Goal: Task Accomplishment & Management: Use online tool/utility

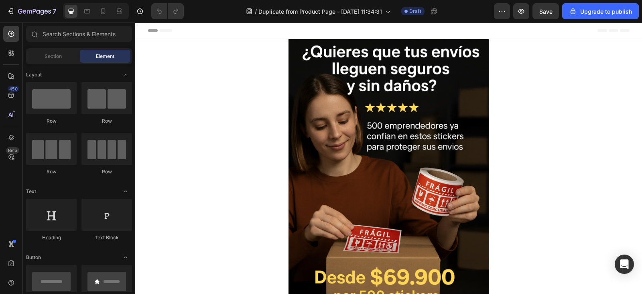
scroll to position [0, 6]
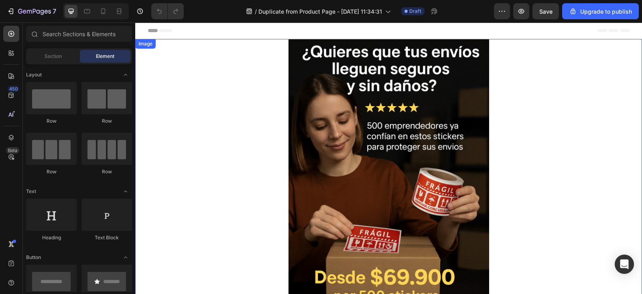
click at [381, 218] on img at bounding box center [389, 189] width 201 height 301
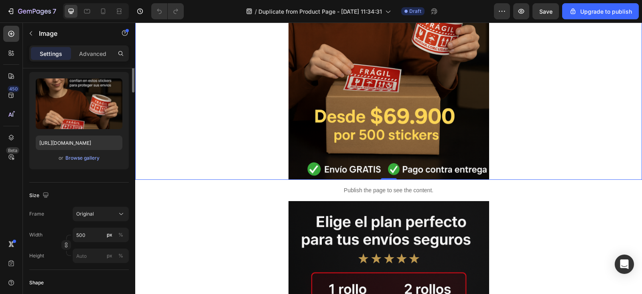
scroll to position [0, 0]
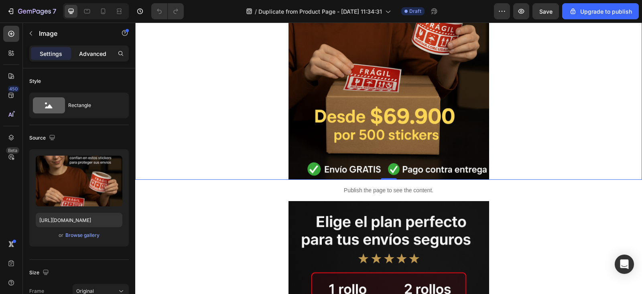
click at [91, 53] on p "Advanced" at bounding box center [92, 53] width 27 height 8
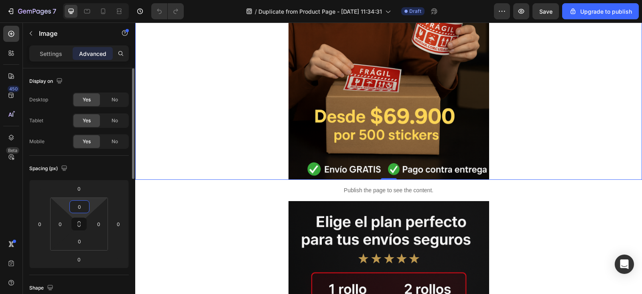
click at [81, 206] on input "0" at bounding box center [79, 206] width 16 height 12
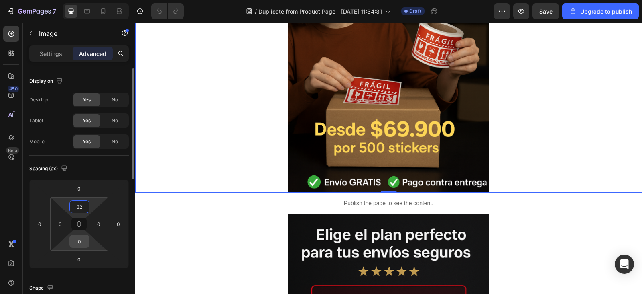
type input "32"
click at [78, 240] on input "0" at bounding box center [79, 241] width 16 height 12
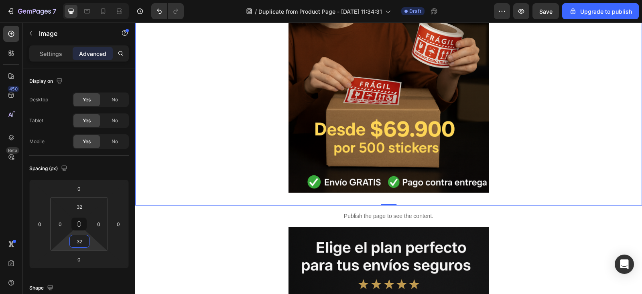
type input "32"
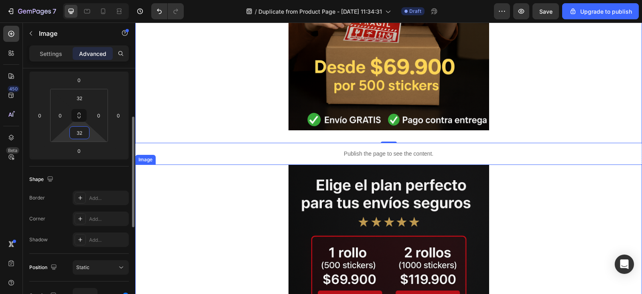
scroll to position [120, 0]
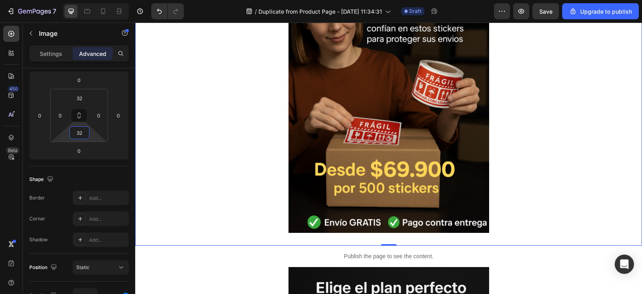
click at [422, 97] on img at bounding box center [389, 81] width 201 height 301
click at [387, 118] on img at bounding box center [389, 81] width 201 height 301
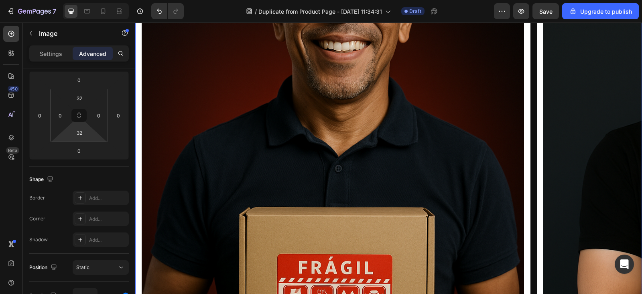
scroll to position [924, 0]
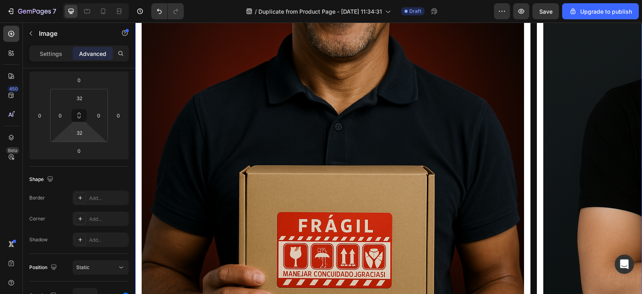
click at [377, 133] on img at bounding box center [333, 129] width 383 height 574
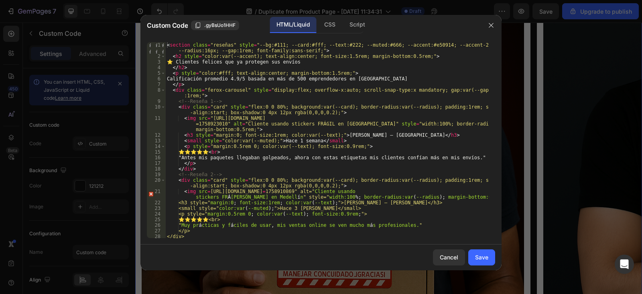
click at [592, 77] on div at bounding box center [321, 147] width 642 height 294
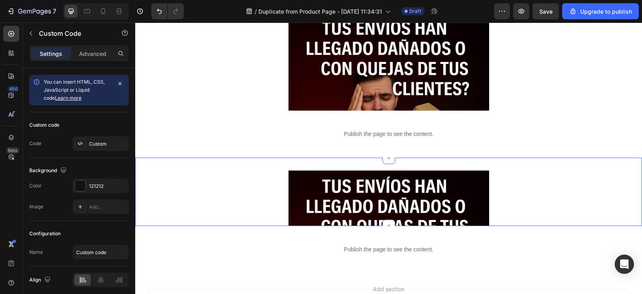
scroll to position [1405, 0]
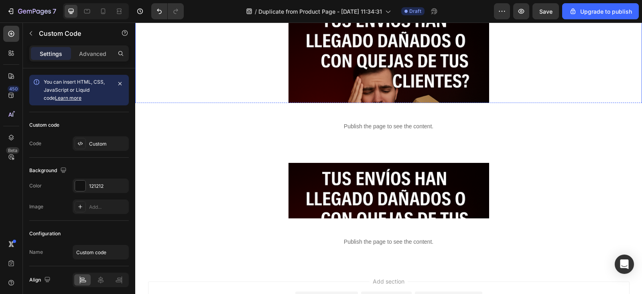
click at [400, 81] on img at bounding box center [389, 155] width 201 height 301
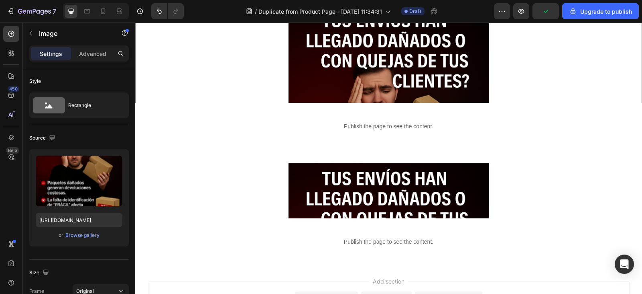
click at [400, 81] on img at bounding box center [389, 155] width 201 height 301
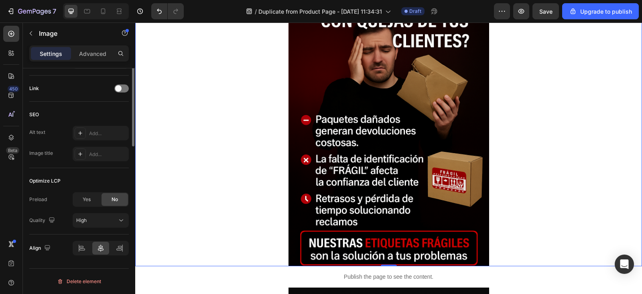
scroll to position [117, 0]
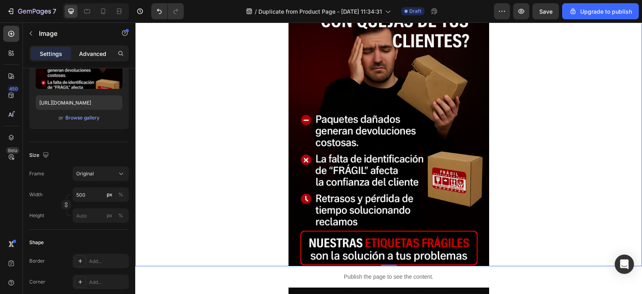
click at [100, 50] on p "Advanced" at bounding box center [92, 53] width 27 height 8
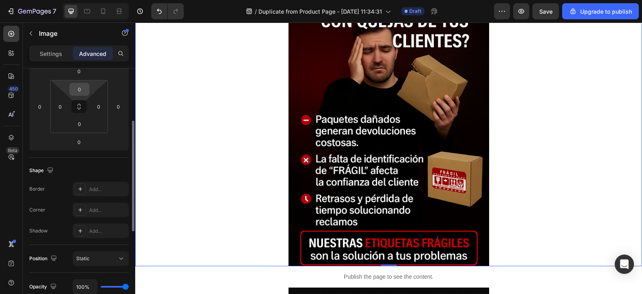
click at [84, 92] on input "0" at bounding box center [79, 89] width 16 height 12
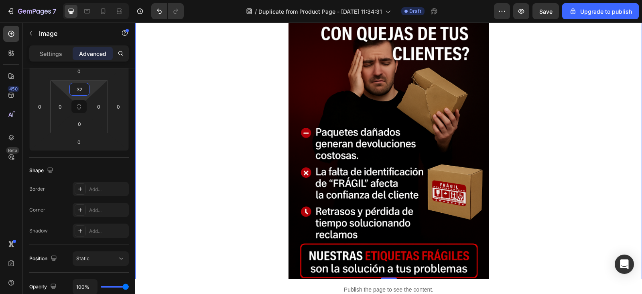
type input "32"
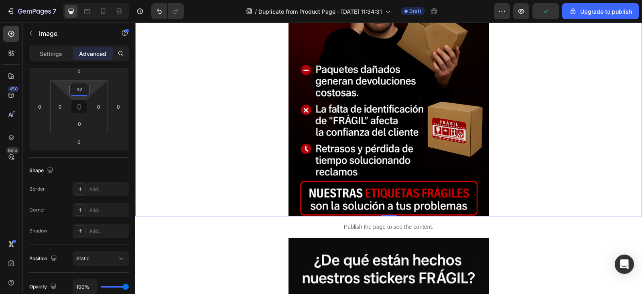
scroll to position [1566, 0]
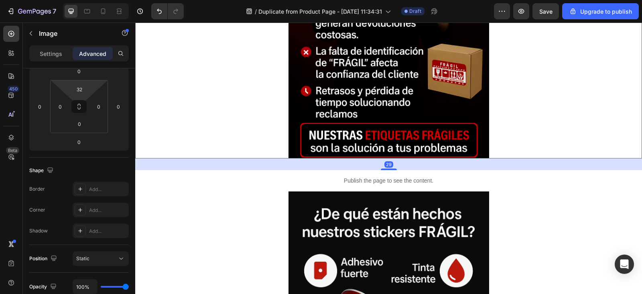
drag, startPoint x: 389, startPoint y: 158, endPoint x: 389, endPoint y: 169, distance: 11.7
click at [389, 169] on div at bounding box center [389, 169] width 16 height 2
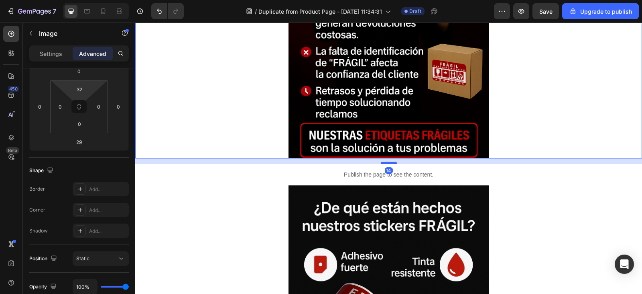
drag, startPoint x: 389, startPoint y: 169, endPoint x: 389, endPoint y: 163, distance: 6.0
click at [389, 163] on div at bounding box center [389, 162] width 16 height 2
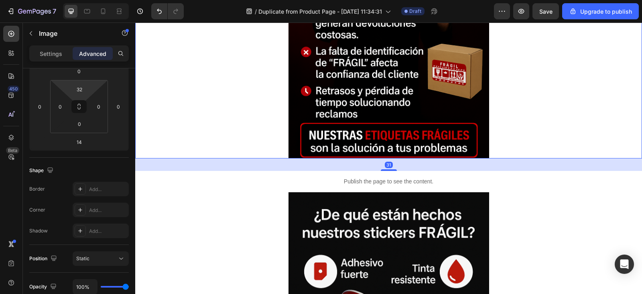
drag, startPoint x: 385, startPoint y: 163, endPoint x: 228, endPoint y: 155, distance: 157.3
click at [385, 171] on div at bounding box center [389, 170] width 16 height 2
type input "36"
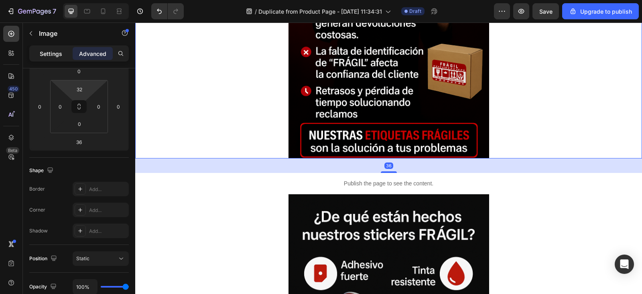
click at [46, 55] on p "Settings" at bounding box center [51, 53] width 22 height 8
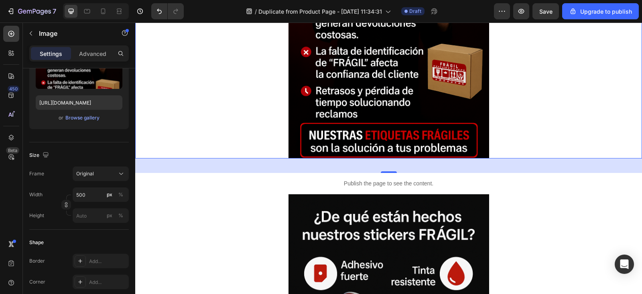
click at [390, 73] on img at bounding box center [389, 7] width 201 height 301
click at [392, 169] on div "36" at bounding box center [388, 165] width 507 height 14
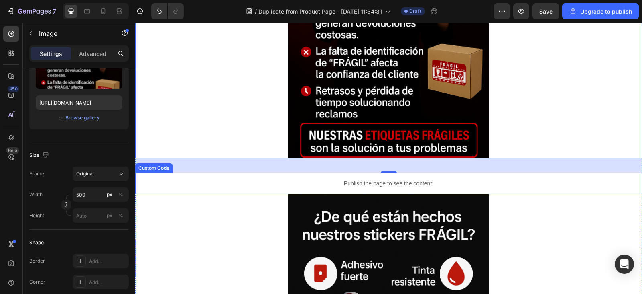
click at [392, 187] on p "Publish the page to see the content." at bounding box center [388, 183] width 507 height 8
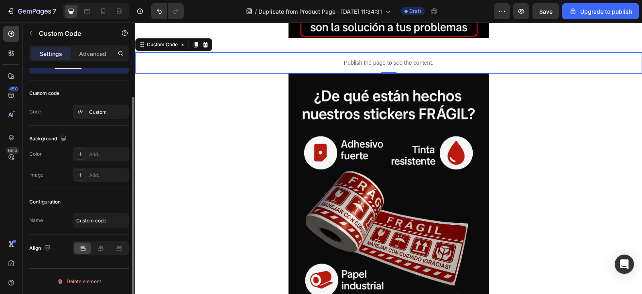
scroll to position [0, 0]
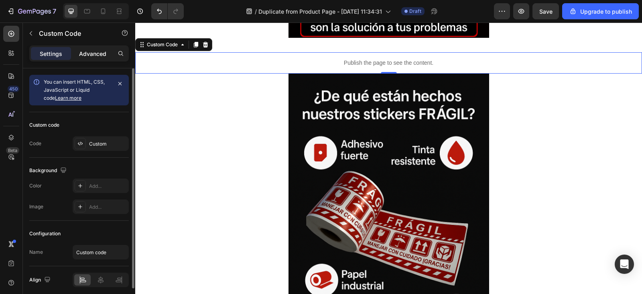
click at [98, 51] on p "Advanced" at bounding box center [92, 53] width 27 height 8
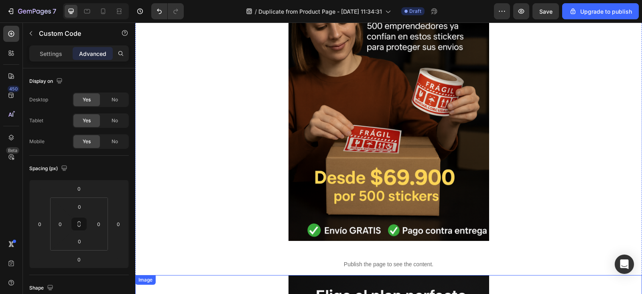
scroll to position [80, 0]
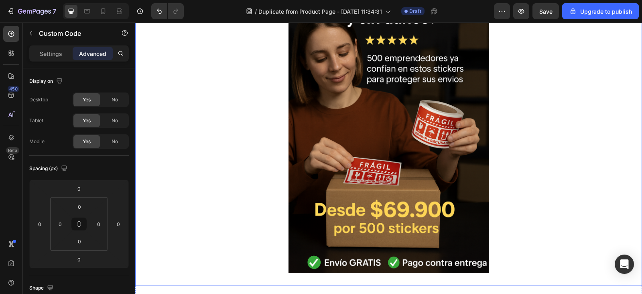
click at [425, 210] on img at bounding box center [389, 121] width 201 height 301
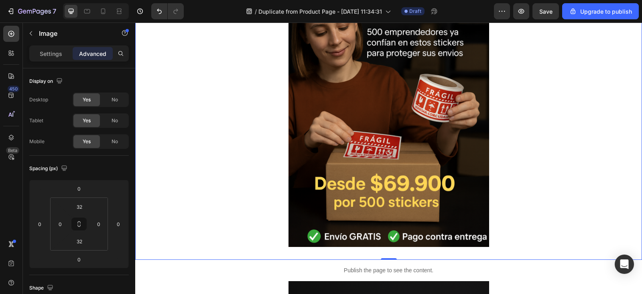
scroll to position [120, 0]
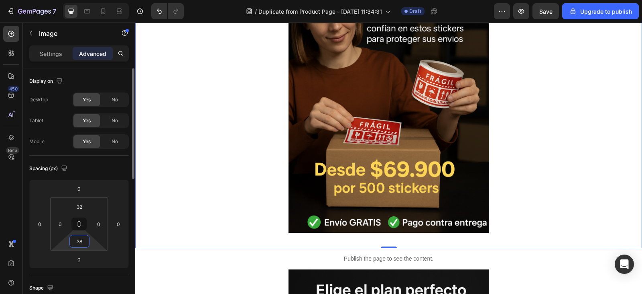
type input "3"
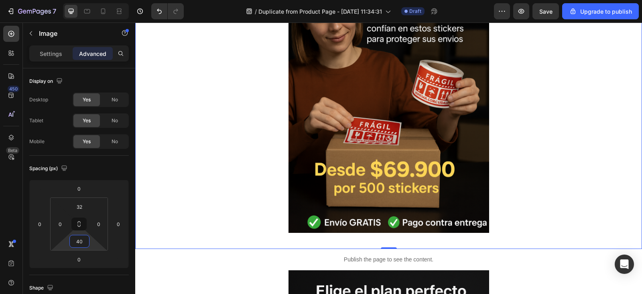
type input "40"
